Goal: Navigation & Orientation: Find specific page/section

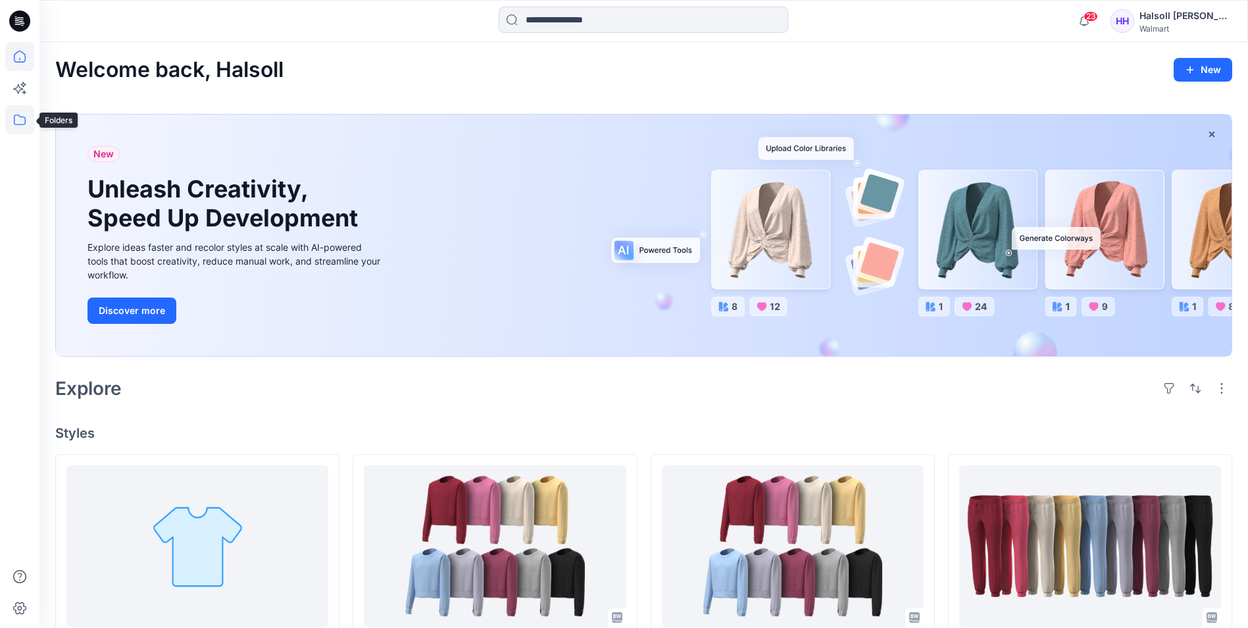
click at [25, 113] on icon at bounding box center [19, 119] width 29 height 29
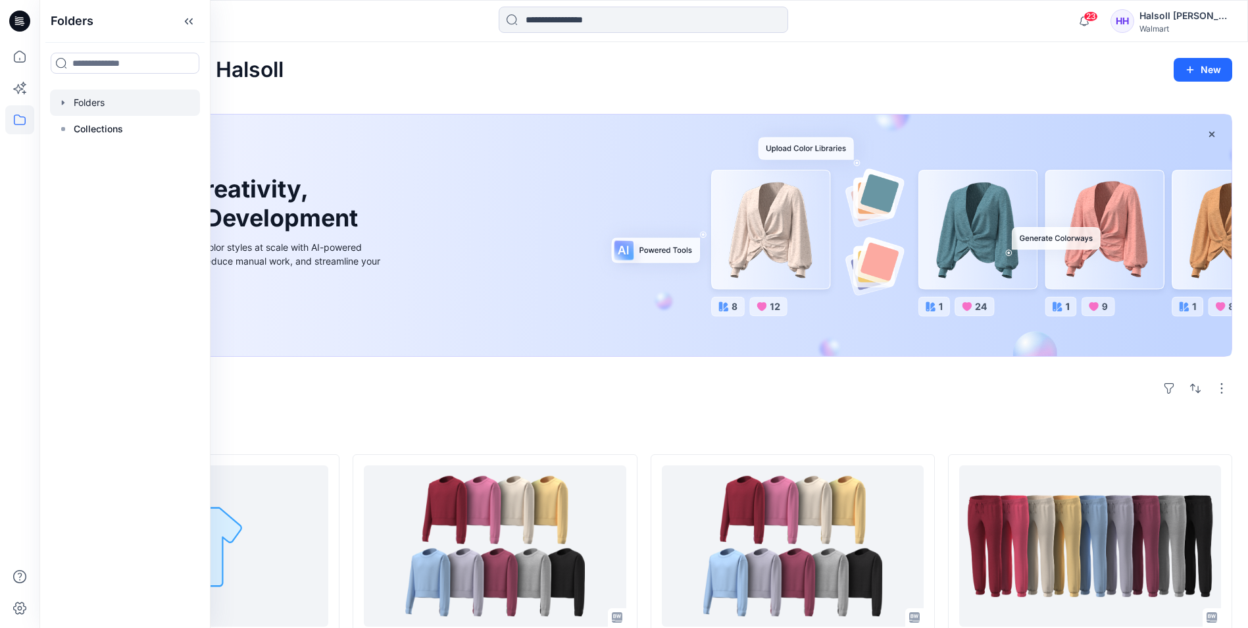
click at [130, 110] on div at bounding box center [125, 102] width 150 height 26
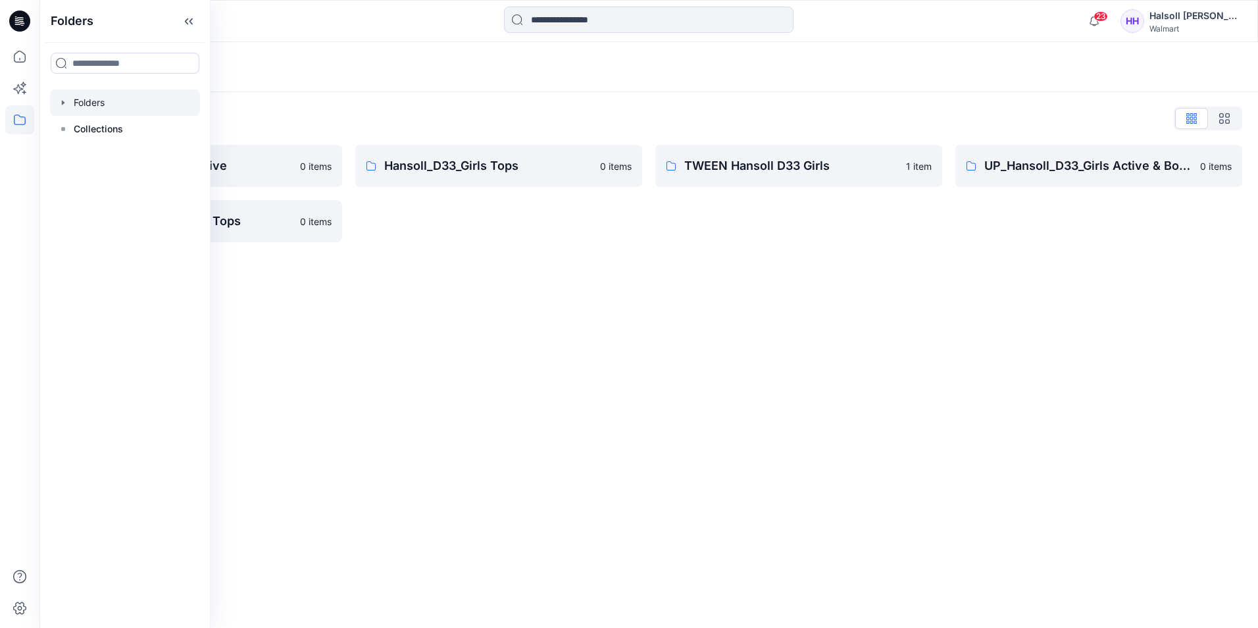
click at [415, 74] on div "Folders" at bounding box center [597, 67] width 1084 height 18
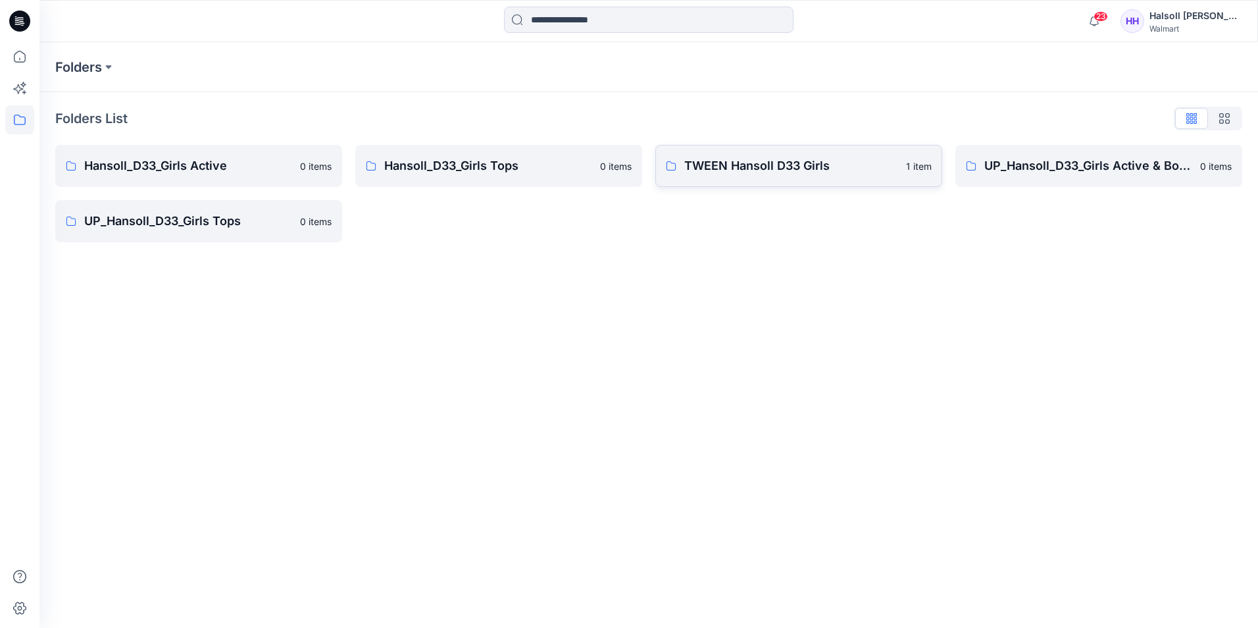
click at [764, 172] on p "TWEEN Hansoll D33 Girls" at bounding box center [791, 166] width 214 height 18
click at [1043, 184] on link "UP_Hansoll_D33_Girls Active & Bottoms 0 items" at bounding box center [1098, 166] width 287 height 42
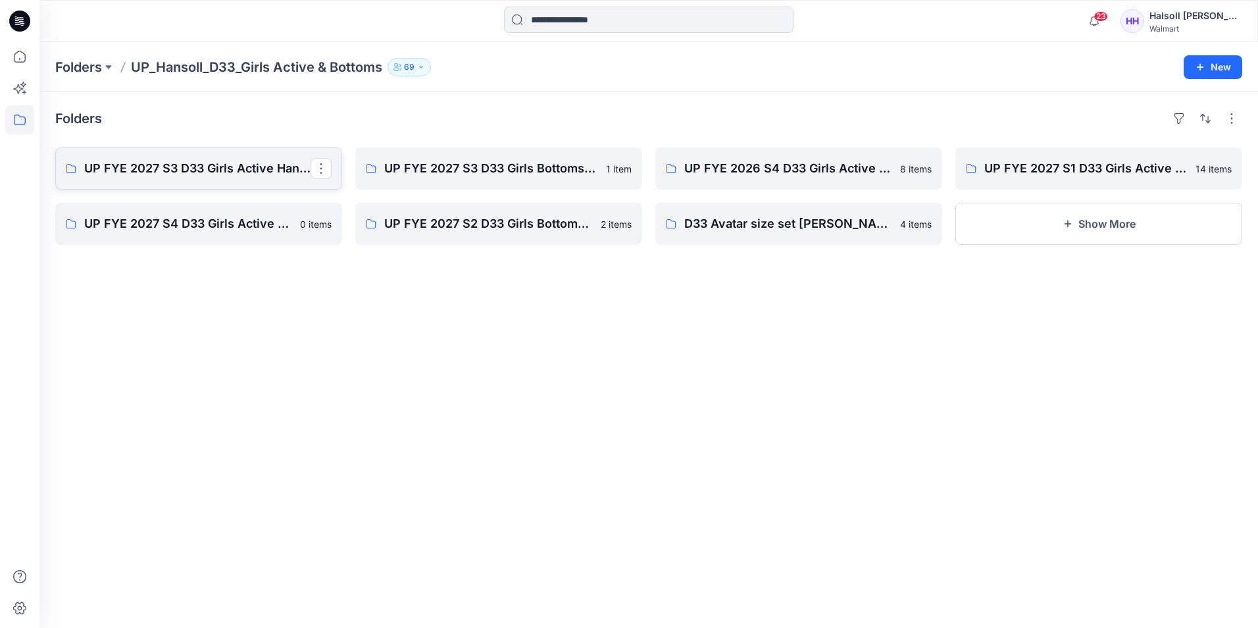
click at [220, 164] on p "UP FYE 2027 S3 D33 Girls Active Hansoll" at bounding box center [197, 168] width 226 height 18
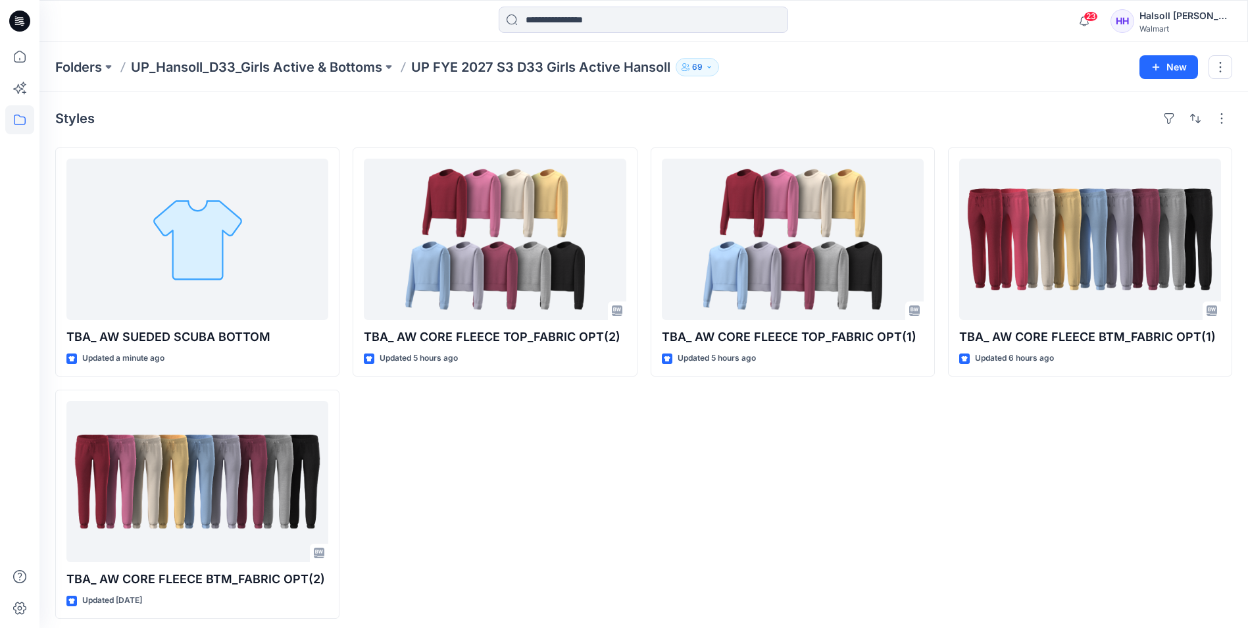
click at [339, 66] on p "UP_Hansoll_D33_Girls Active & Bottoms" at bounding box center [256, 67] width 251 height 18
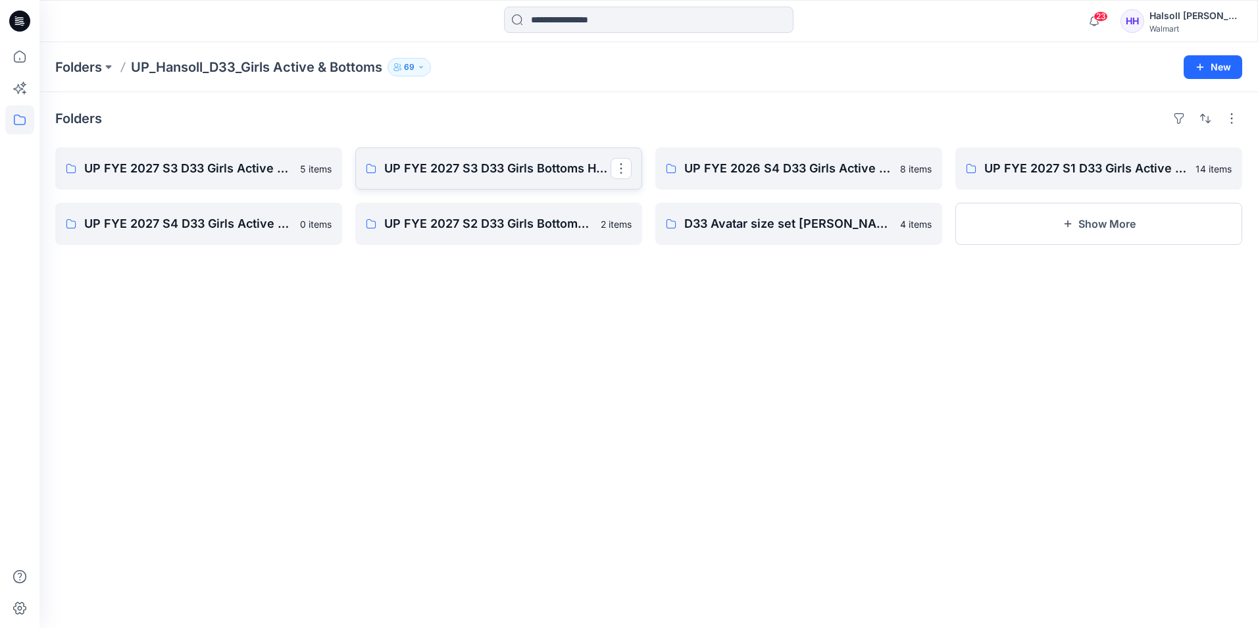
click at [521, 178] on link "UP FYE 2027 S3 D33 Girls Bottoms Hansoll" at bounding box center [498, 168] width 287 height 42
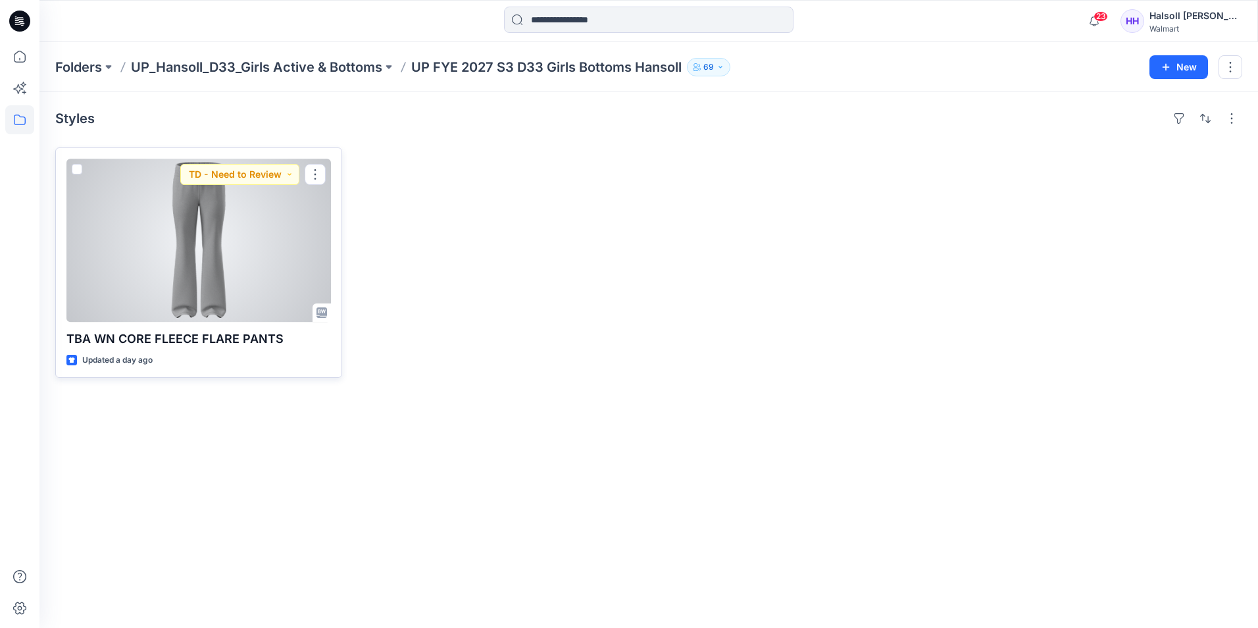
click at [257, 254] on div at bounding box center [198, 240] width 264 height 163
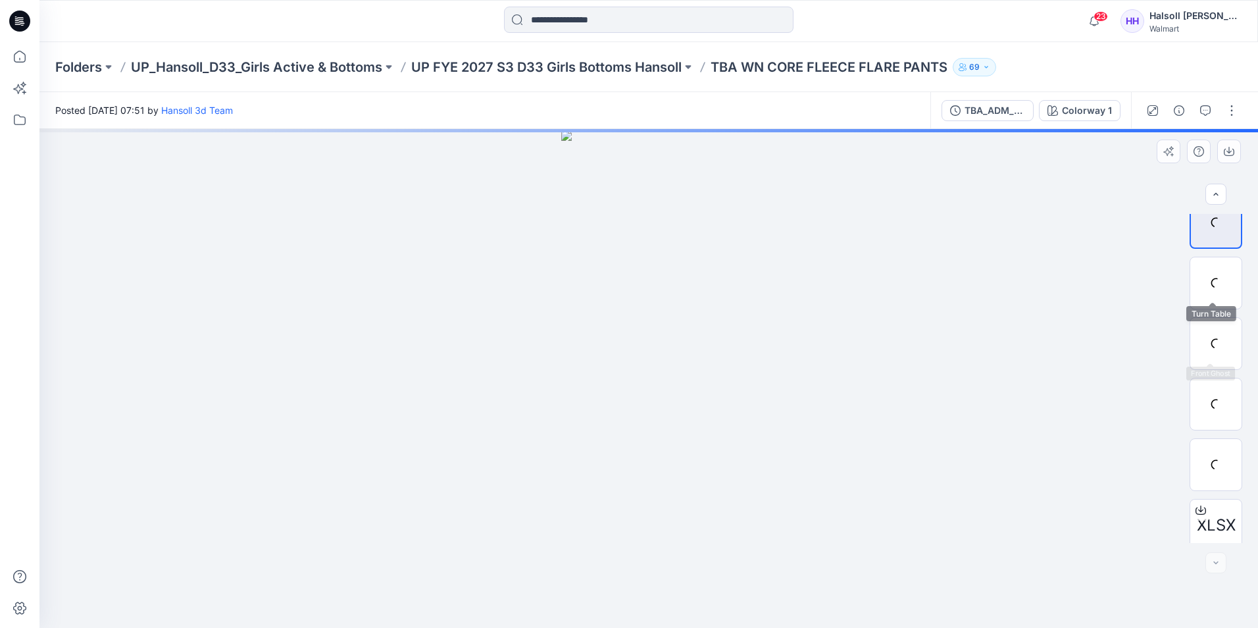
scroll to position [26, 0]
click at [1179, 109] on icon "button" at bounding box center [1179, 110] width 11 height 11
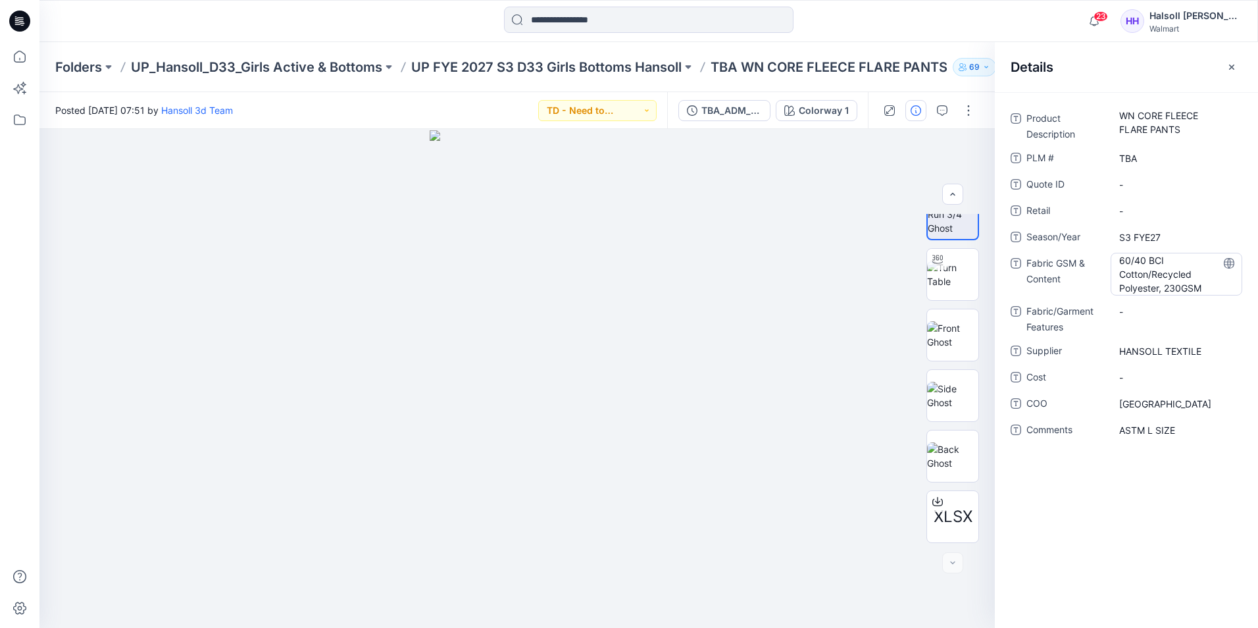
click at [1168, 266] on Content "60/40 BCI Cotton/Recycled Polyester, 230GSM" at bounding box center [1176, 273] width 114 height 41
drag, startPoint x: 1117, startPoint y: 261, endPoint x: 1251, endPoint y: 364, distance: 168.9
click at [1251, 364] on div "**********" at bounding box center [1126, 281] width 263 height 347
click at [95, 70] on p "Folders" at bounding box center [78, 67] width 47 height 18
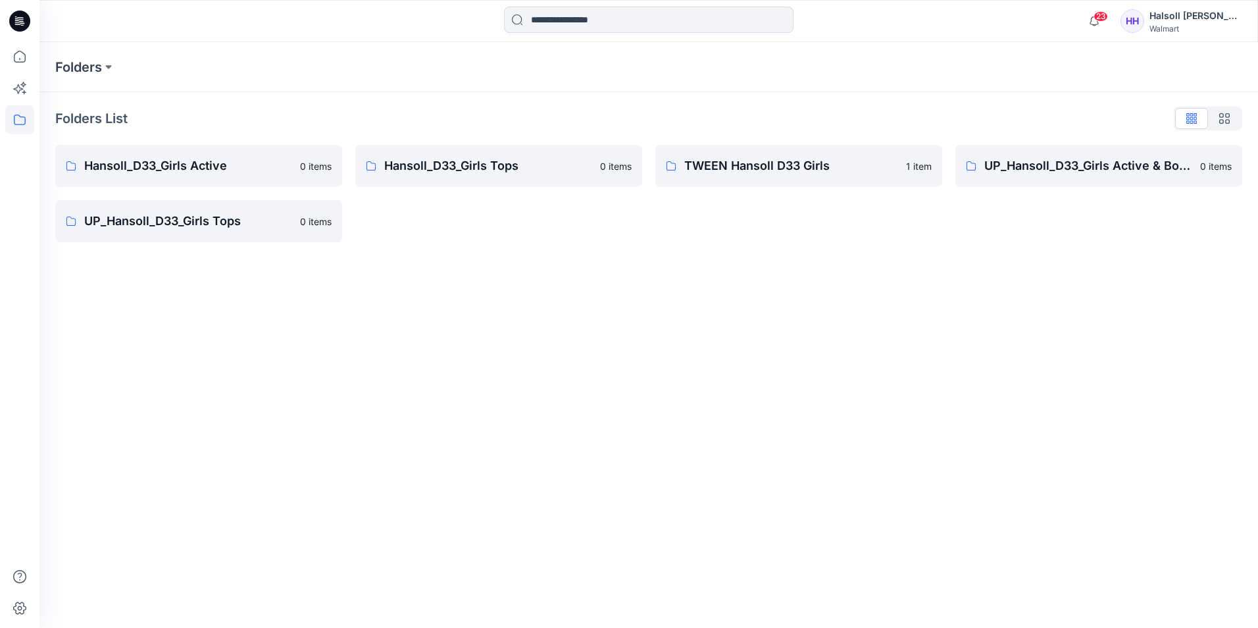
click at [560, 275] on div "Folders Folders List Hansoll_D33_Girls Active 0 items UP_Hansoll_D33_Girls Tops…" at bounding box center [648, 334] width 1218 height 585
click at [201, 224] on p "UP_Hansoll_D33_Girls Tops" at bounding box center [188, 221] width 208 height 18
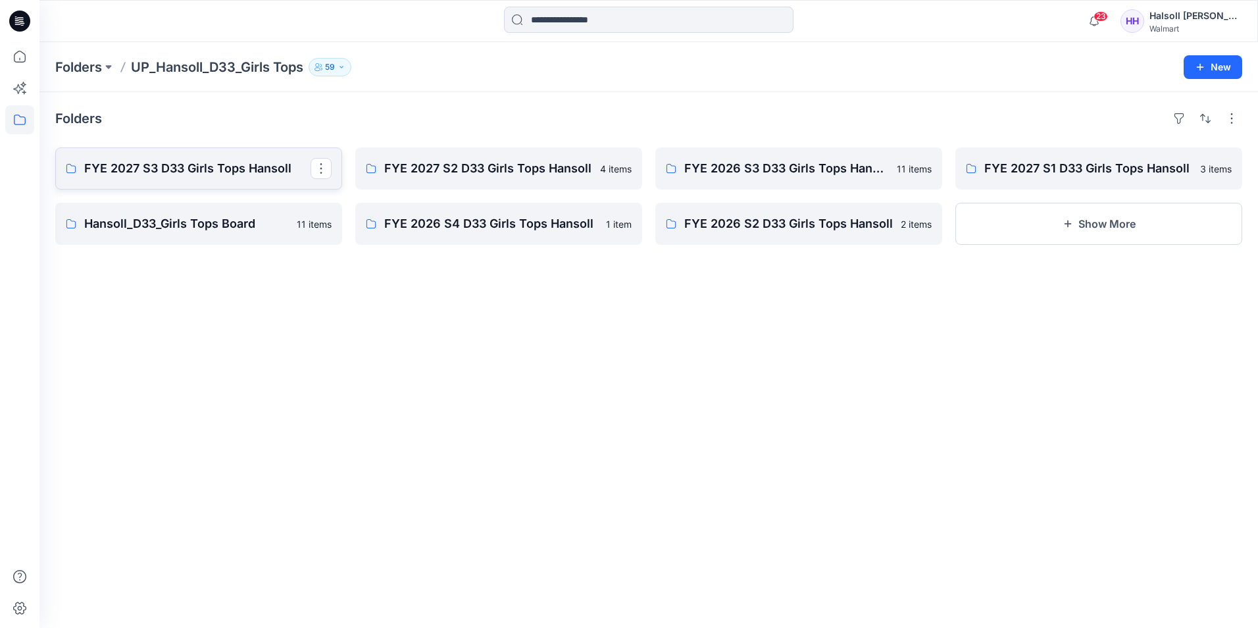
click at [197, 182] on link "FYE 2027 S3 D33 Girls Tops Hansoll" at bounding box center [198, 168] width 287 height 42
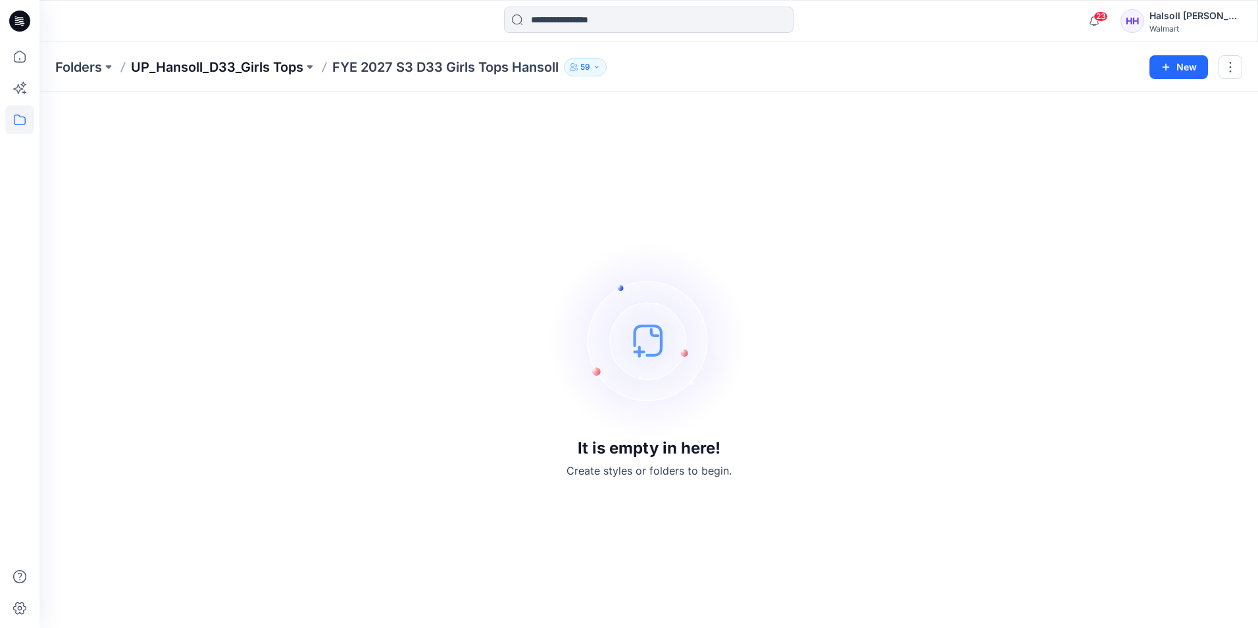
click at [234, 63] on p "UP_Hansoll_D33_Girls Tops" at bounding box center [217, 67] width 172 height 18
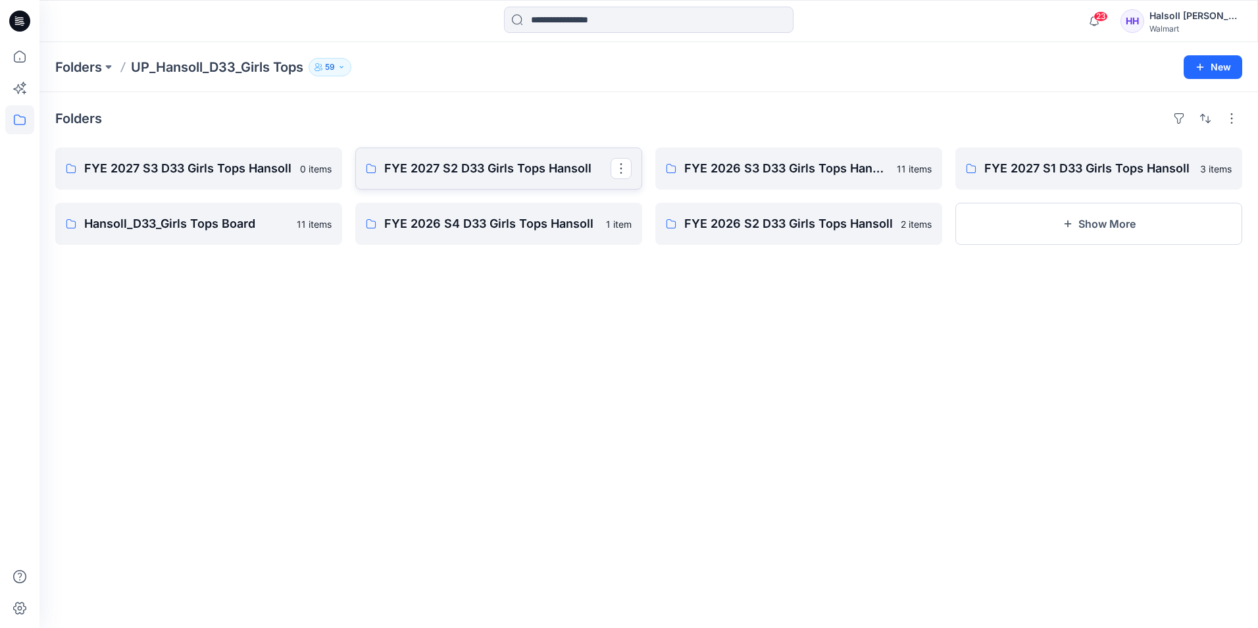
click at [472, 171] on p "FYE 2027 S2 D33 Girls Tops Hansoll" at bounding box center [497, 168] width 226 height 18
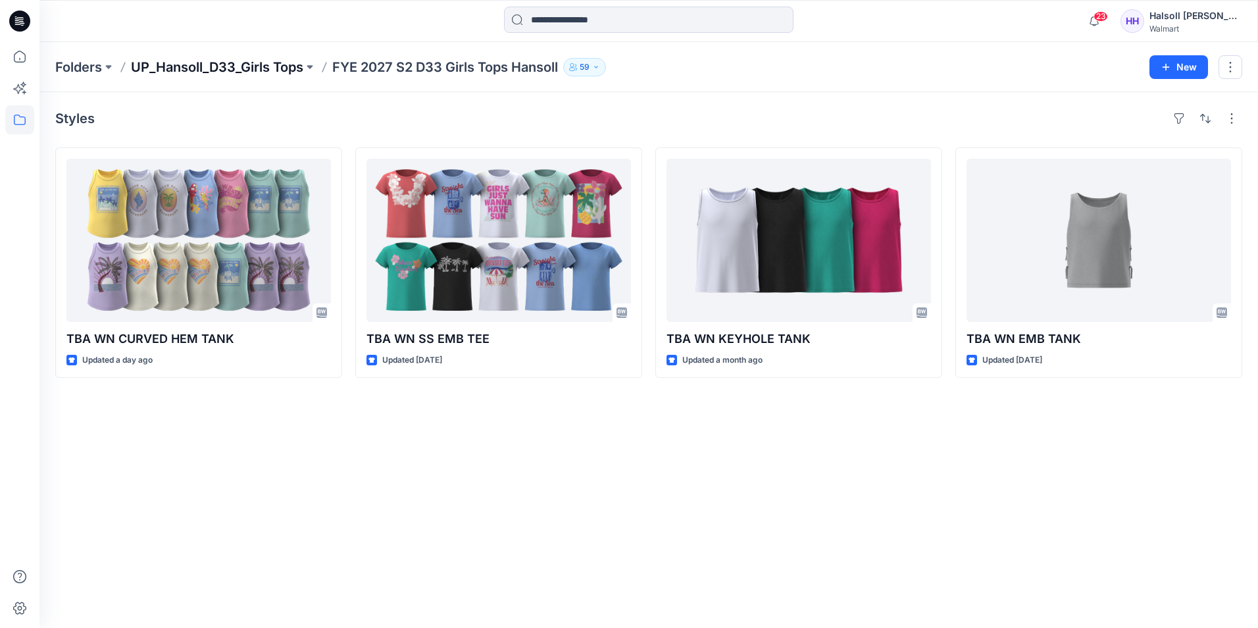
click at [232, 62] on p "UP_Hansoll_D33_Girls Tops" at bounding box center [217, 67] width 172 height 18
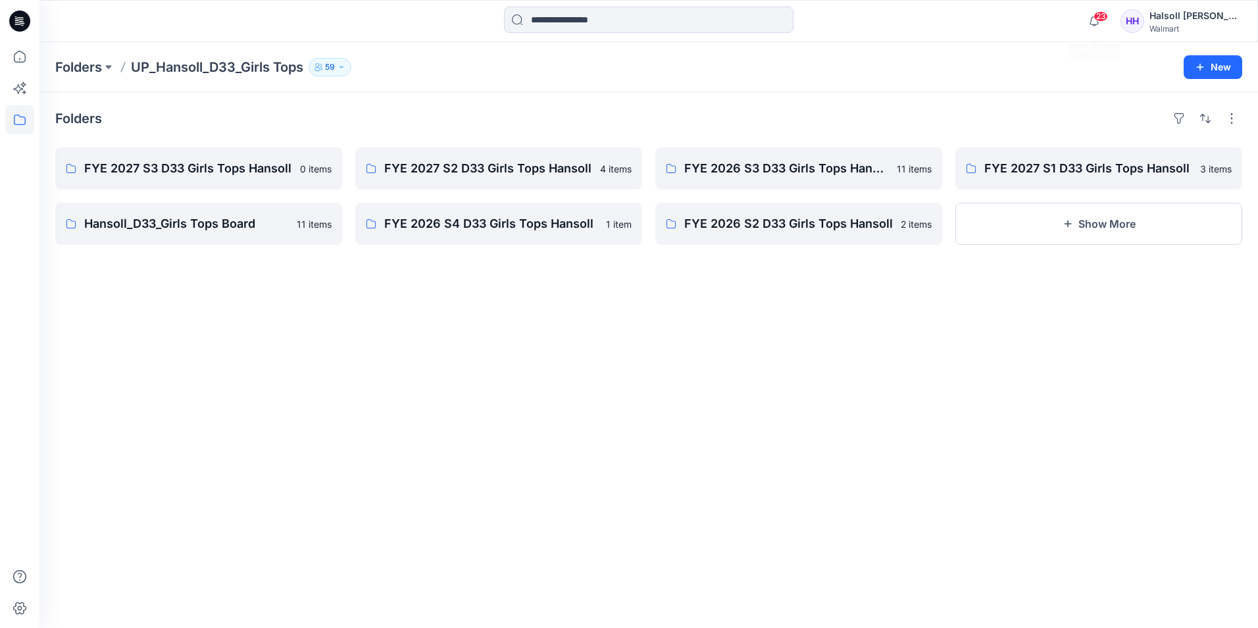
click at [1102, 16] on span "23" at bounding box center [1100, 16] width 14 height 11
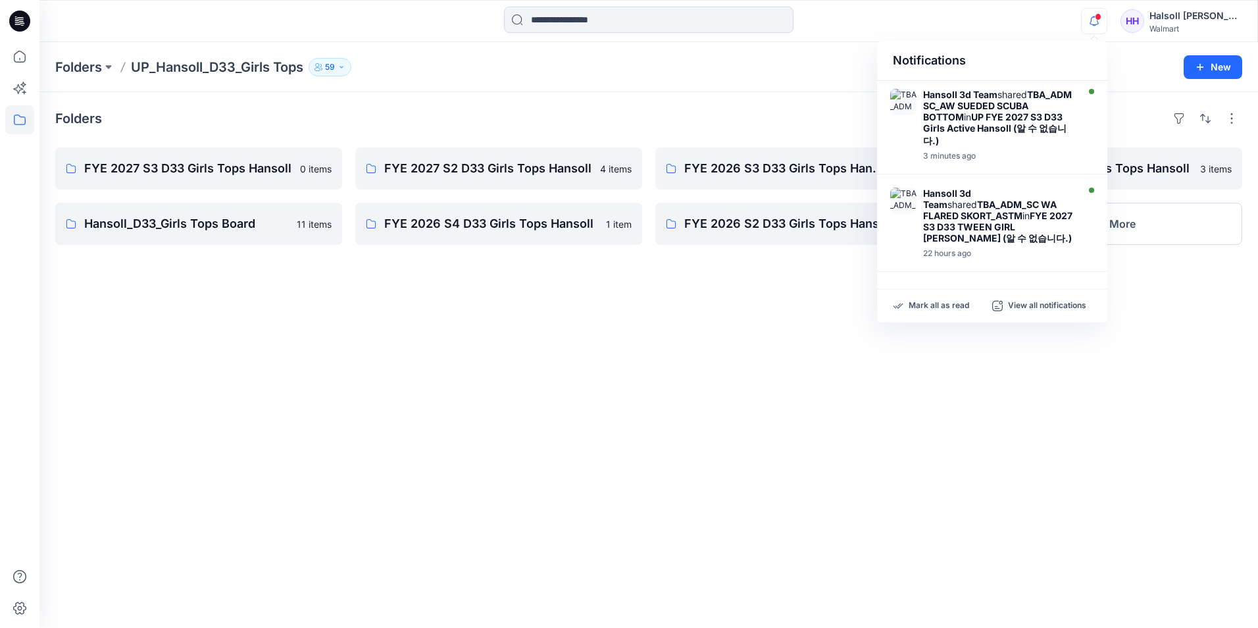
click at [1252, 370] on div "Folders FYE 2027 S3 D33 Girls Tops Hansoll 0 items Hansoll_D33_Girls Tops Board…" at bounding box center [648, 359] width 1218 height 535
